Goal: Task Accomplishment & Management: Use online tool/utility

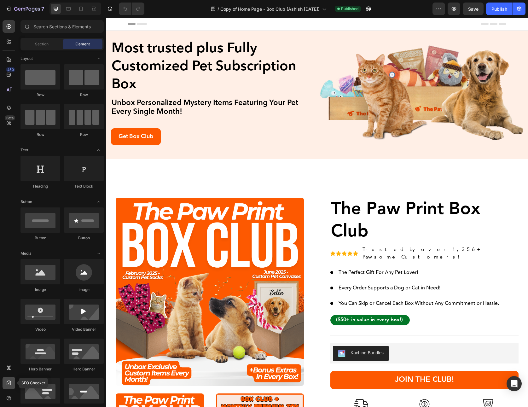
click at [9, 385] on icon at bounding box center [9, 383] width 6 height 6
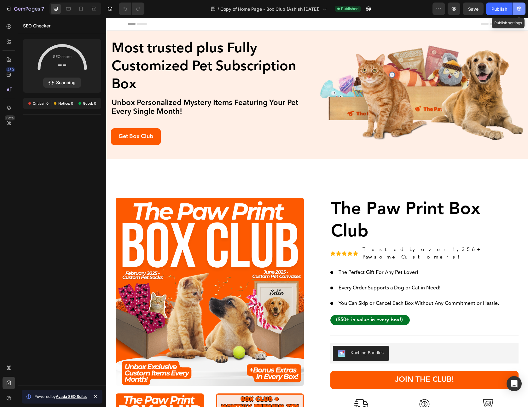
click at [520, 9] on icon "button" at bounding box center [519, 9] width 6 height 6
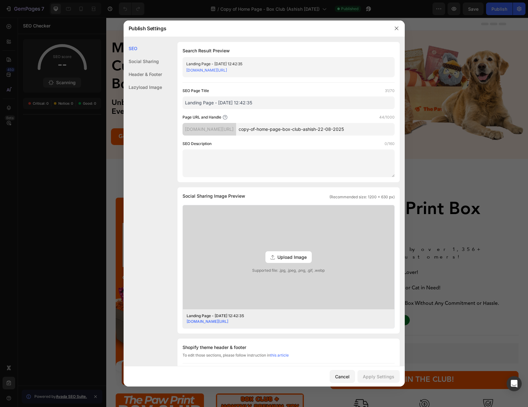
click at [89, 103] on div at bounding box center [264, 203] width 528 height 407
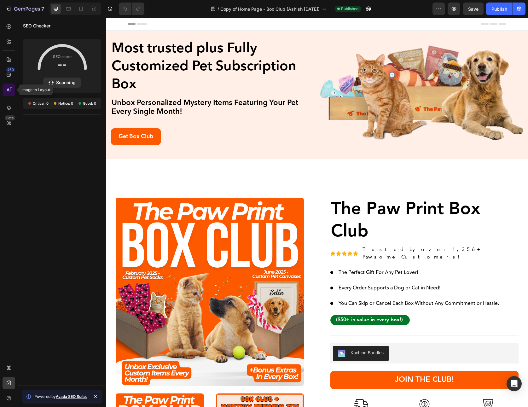
click at [9, 89] on icon at bounding box center [9, 90] width 6 height 6
click at [8, 59] on icon at bounding box center [9, 59] width 6 height 6
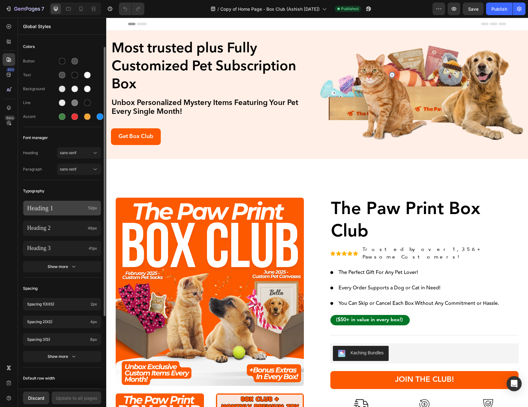
scroll to position [109, 0]
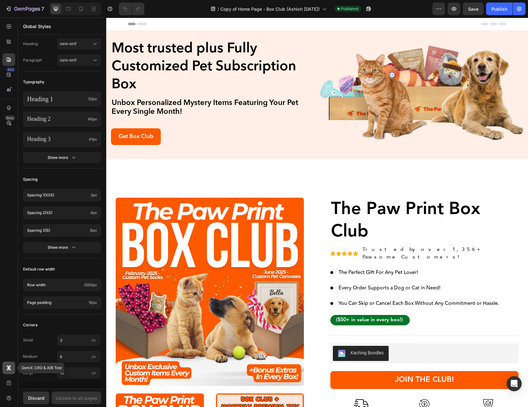
click at [9, 370] on icon at bounding box center [9, 368] width 6 height 6
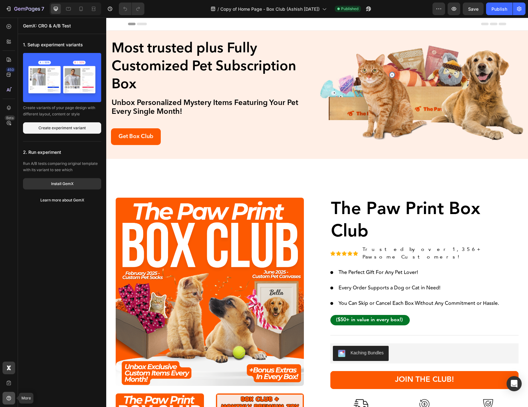
click at [9, 396] on icon at bounding box center [9, 398] width 4 height 4
click at [14, 328] on div "450 Beta" at bounding box center [9, 190] width 13 height 341
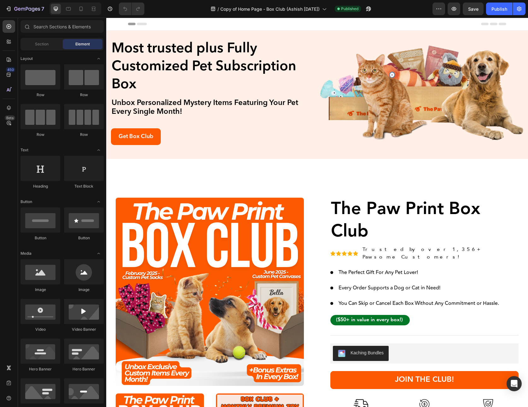
click at [118, 24] on span "Header" at bounding box center [125, 24] width 14 height 6
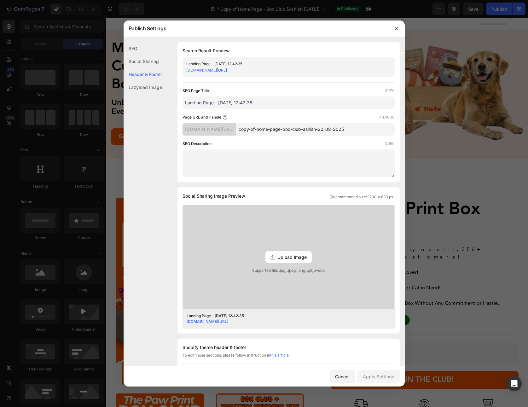
scroll to position [171, 0]
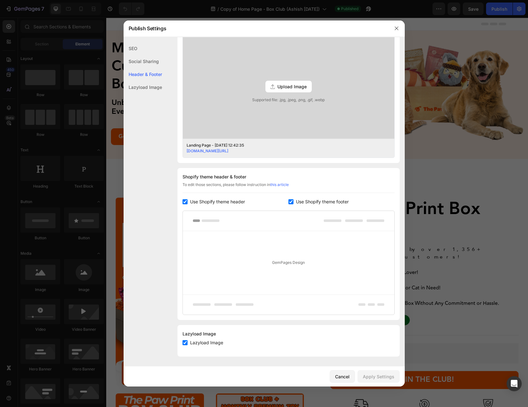
click at [258, 257] on div "GemPages Design" at bounding box center [288, 262] width 211 height 63
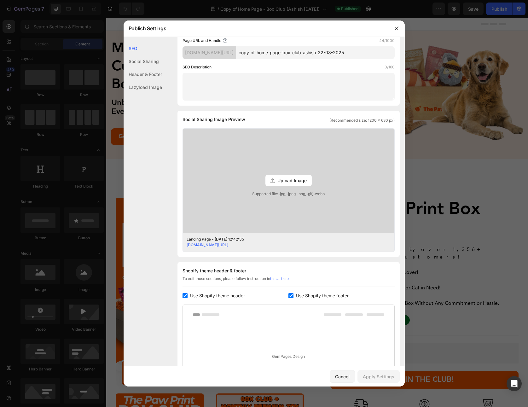
scroll to position [0, 0]
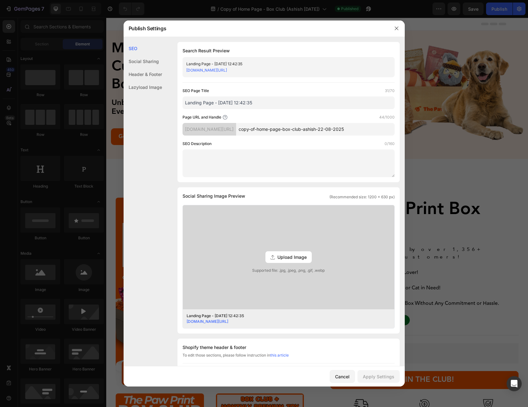
click at [227, 68] on link "93a98e-2.myshopify.com/pages/copy-of-home-page-box-club-ashish-22-08-2025" at bounding box center [206, 70] width 41 height 5
click at [399, 29] on button "button" at bounding box center [396, 28] width 10 height 10
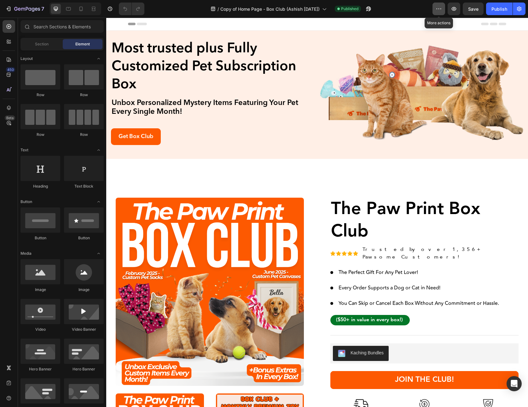
click at [438, 7] on icon "button" at bounding box center [439, 9] width 6 height 6
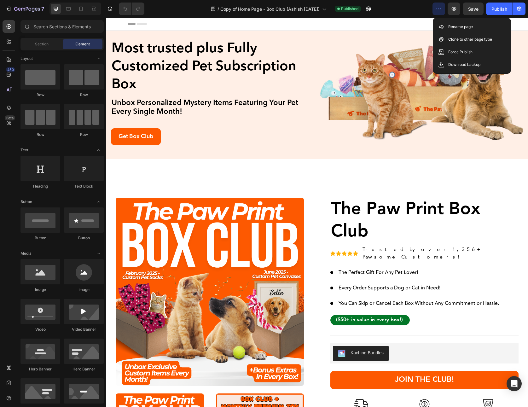
click at [438, 7] on icon "button" at bounding box center [439, 9] width 6 height 6
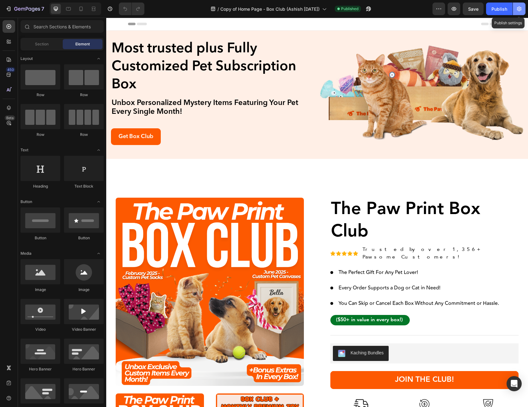
click at [520, 10] on icon "button" at bounding box center [519, 9] width 4 height 5
click at [119, 21] on span "Header" at bounding box center [125, 24] width 14 height 6
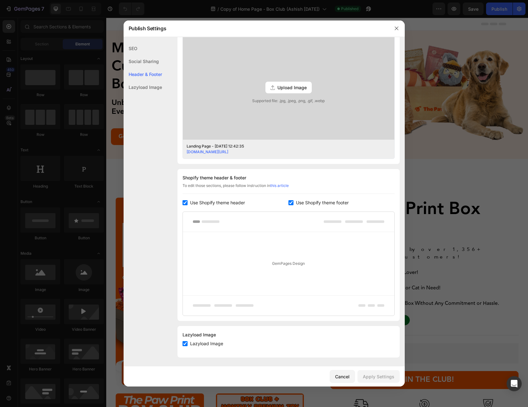
scroll to position [171, 0]
click at [133, 55] on div "SEO" at bounding box center [143, 61] width 38 height 13
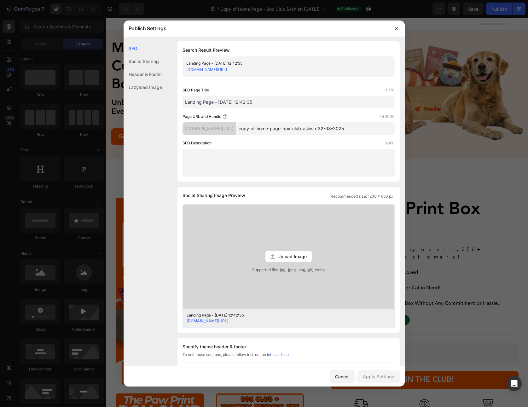
scroll to position [0, 0]
click at [396, 28] on icon "button" at bounding box center [396, 28] width 5 height 5
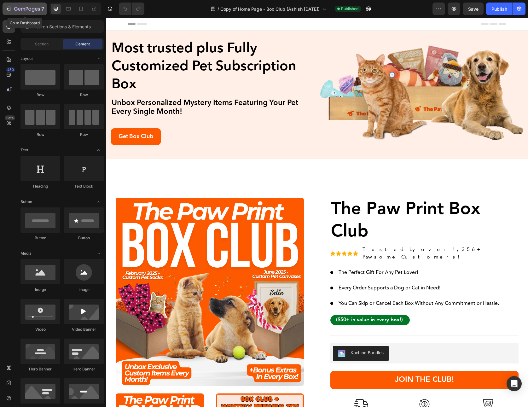
click at [24, 10] on icon "button" at bounding box center [27, 9] width 26 height 5
